Goal: Find specific page/section: Find specific page/section

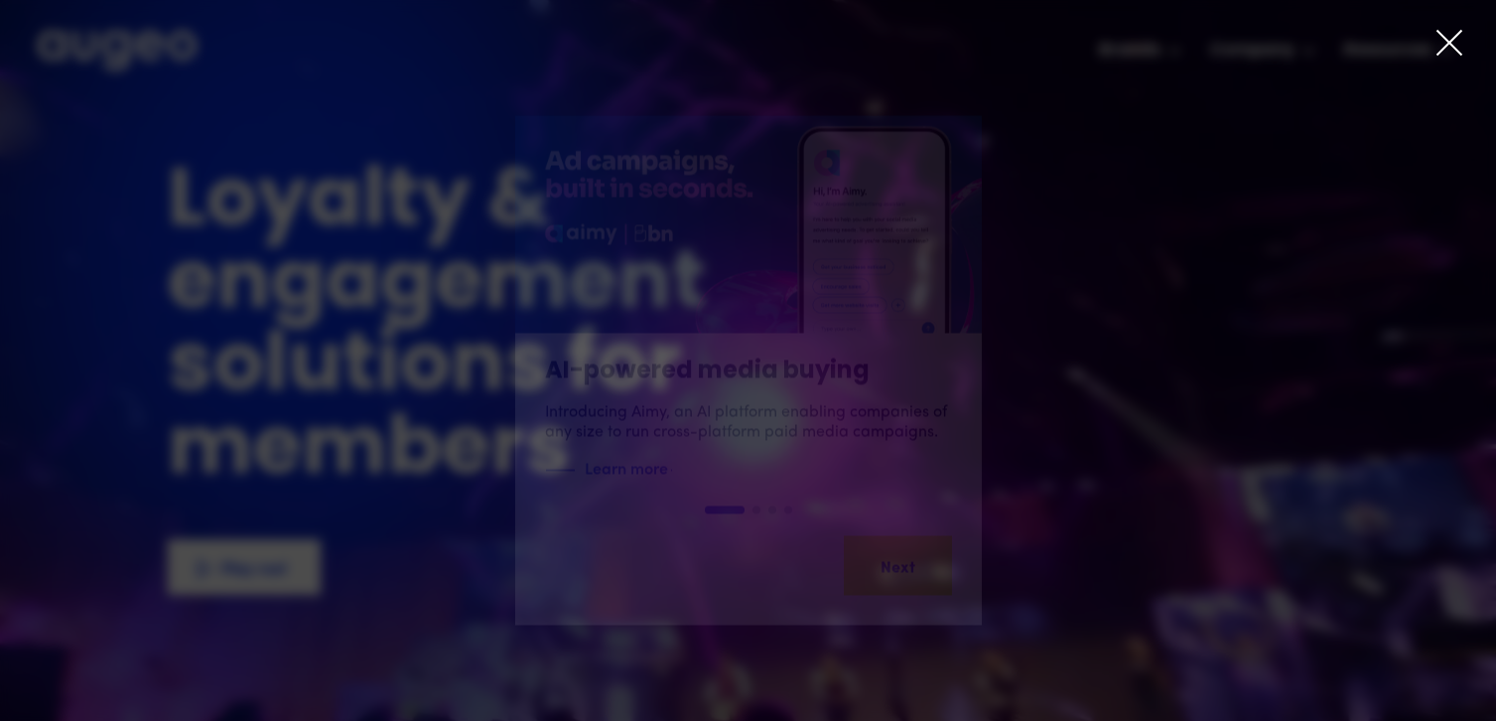
click at [1446, 44] on icon at bounding box center [1449, 43] width 30 height 30
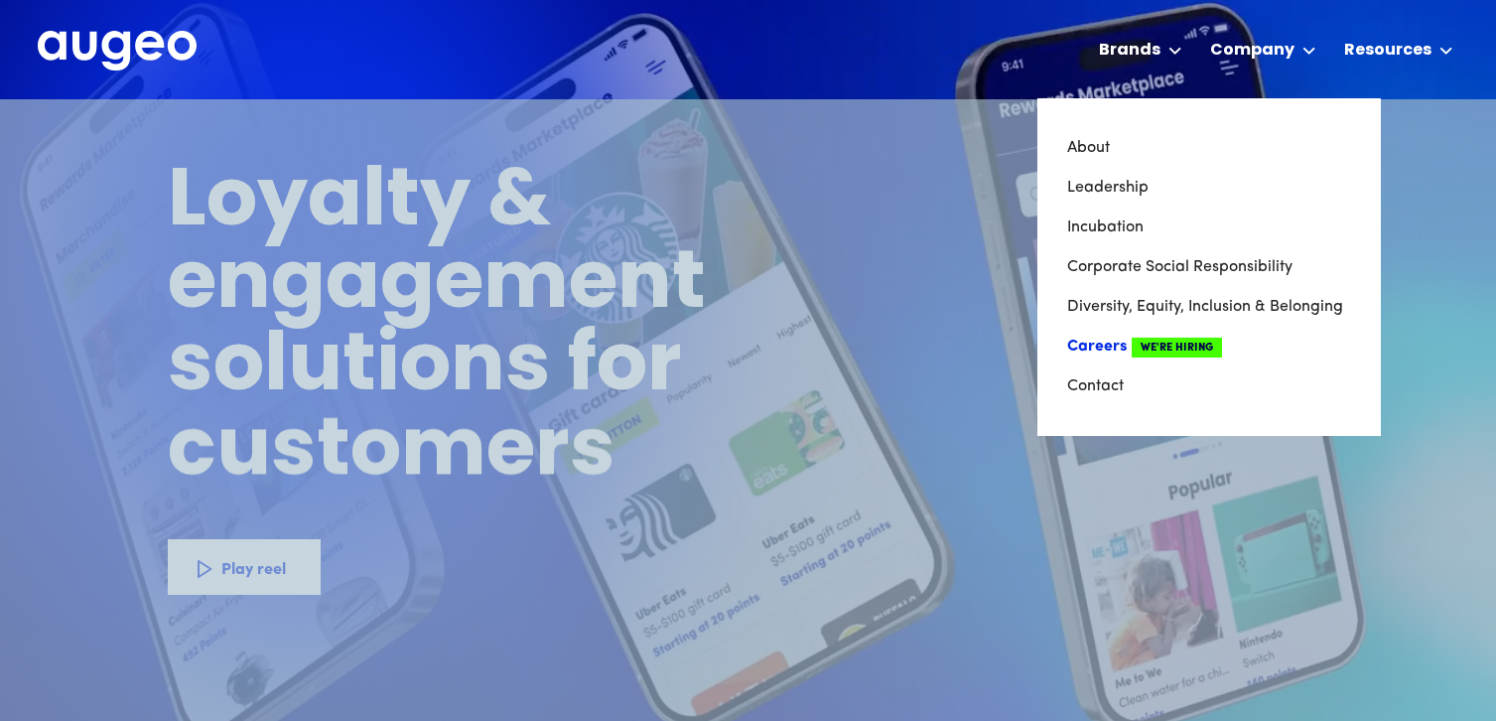
click at [1113, 350] on link "Careers We're Hiring" at bounding box center [1209, 347] width 284 height 40
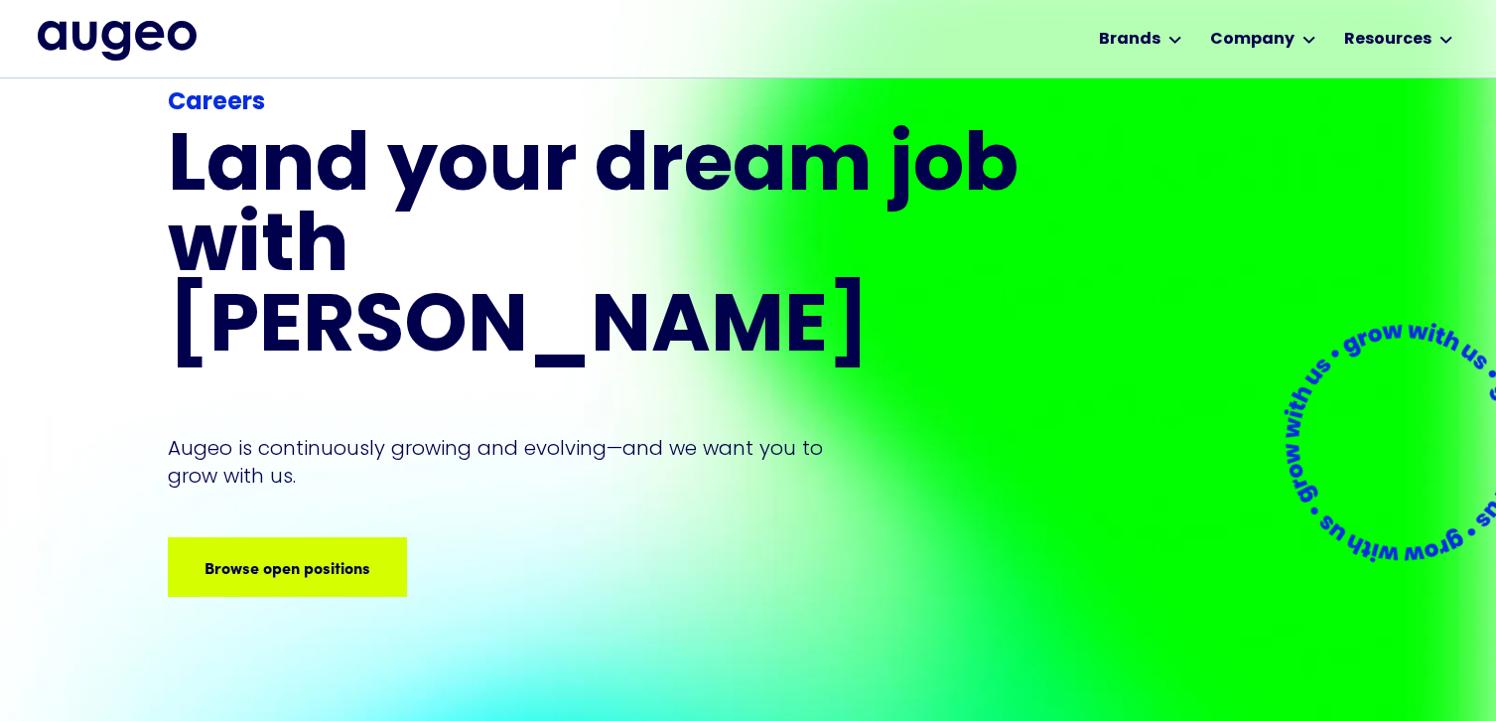
click at [336, 458] on div "Careers Land your dream job﻿ with Augeo Augeo is continuously growing and evolv…" at bounding box center [597, 340] width 858 height 511
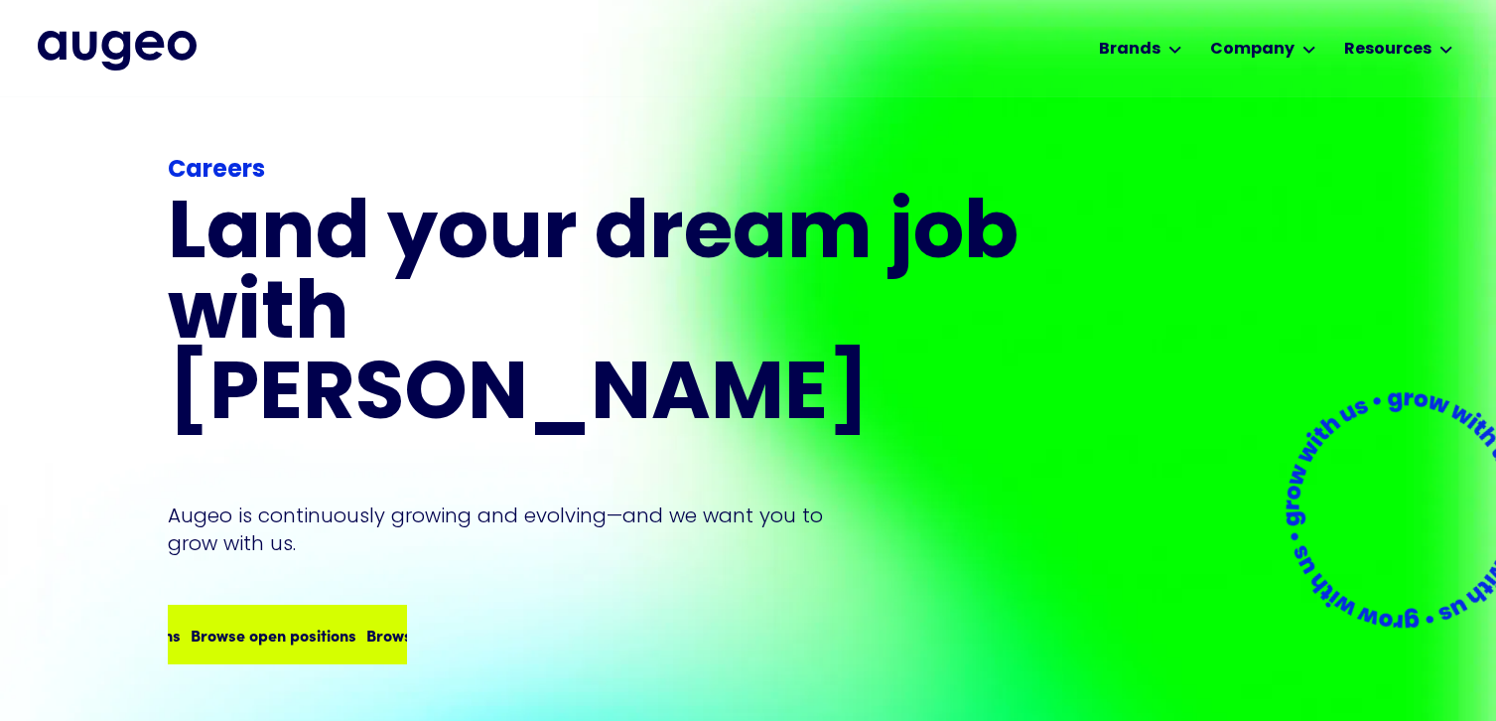
click at [363, 622] on div "Browse open positions" at bounding box center [446, 634] width 166 height 24
